Goal: Task Accomplishment & Management: Manage account settings

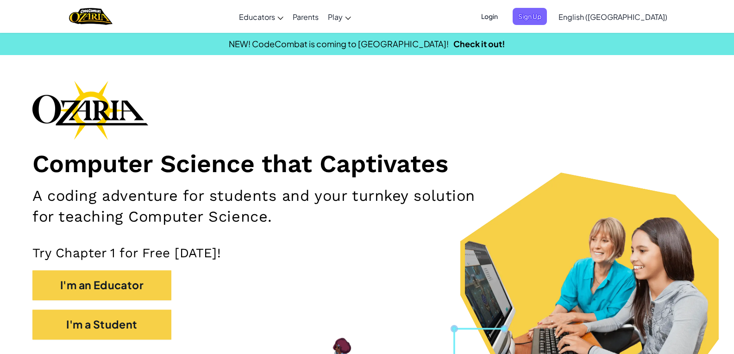
click at [503, 11] on span "Login" at bounding box center [490, 16] width 28 height 17
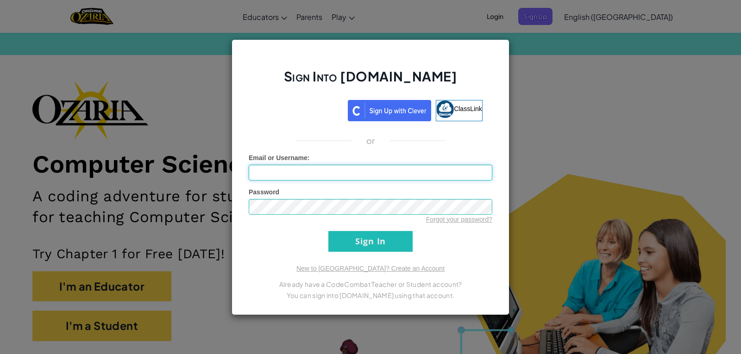
click at [370, 171] on input "Email or Username :" at bounding box center [371, 173] width 244 height 16
type input "a"
type input "aAL"
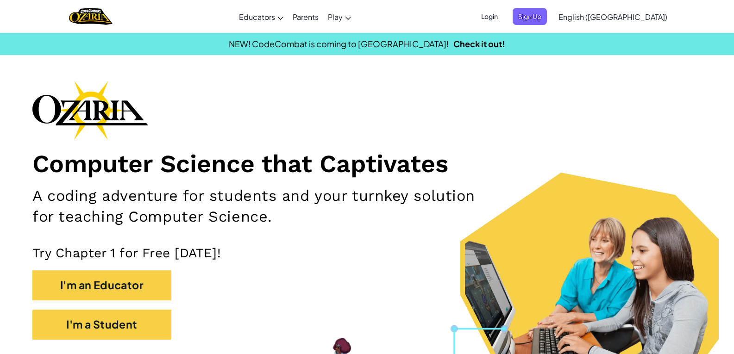
click at [476, 20] on span "Login" at bounding box center [490, 16] width 28 height 17
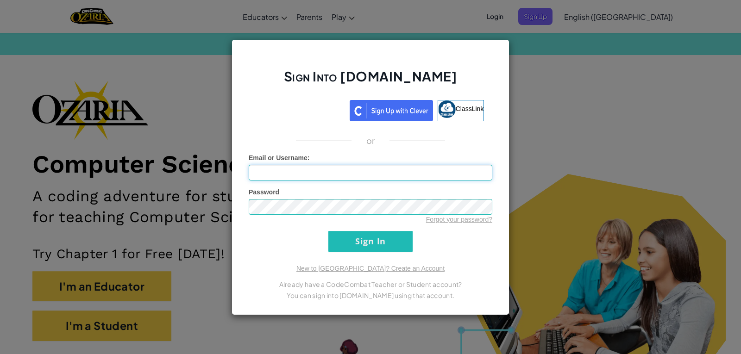
click at [328, 172] on input "Email or Username :" at bounding box center [371, 173] width 244 height 16
click at [328, 231] on input "Sign In" at bounding box center [370, 241] width 84 height 21
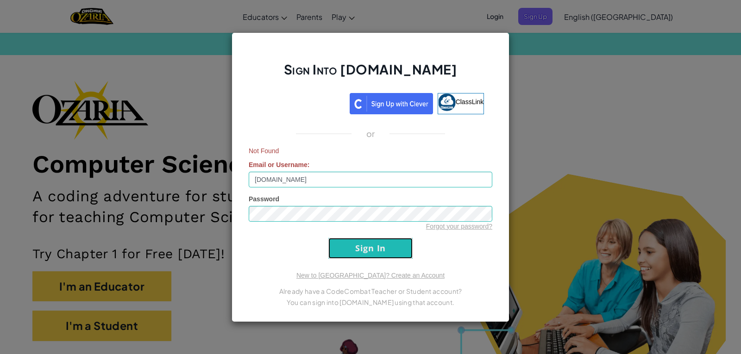
click at [353, 240] on input "Sign In" at bounding box center [370, 248] width 84 height 21
click at [294, 182] on input "AL07186263tecmilenio.mx" at bounding box center [371, 180] width 244 height 16
click at [292, 182] on input "AL07186263tecmilenio.mx" at bounding box center [371, 180] width 244 height 16
paste input "@"
type input "AL07186263@tecmilenio.mx"
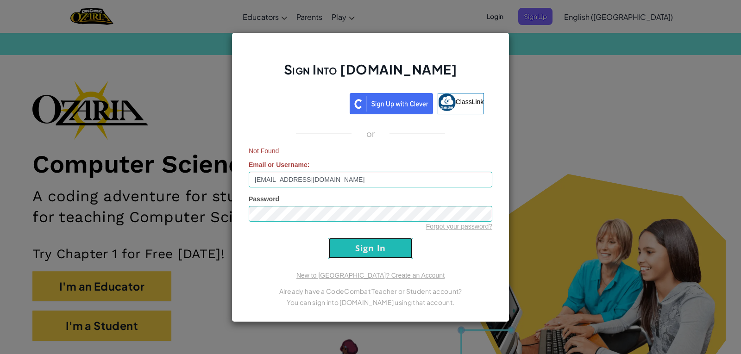
click at [352, 247] on input "Sign In" at bounding box center [370, 248] width 84 height 21
